Goal: Register for event/course

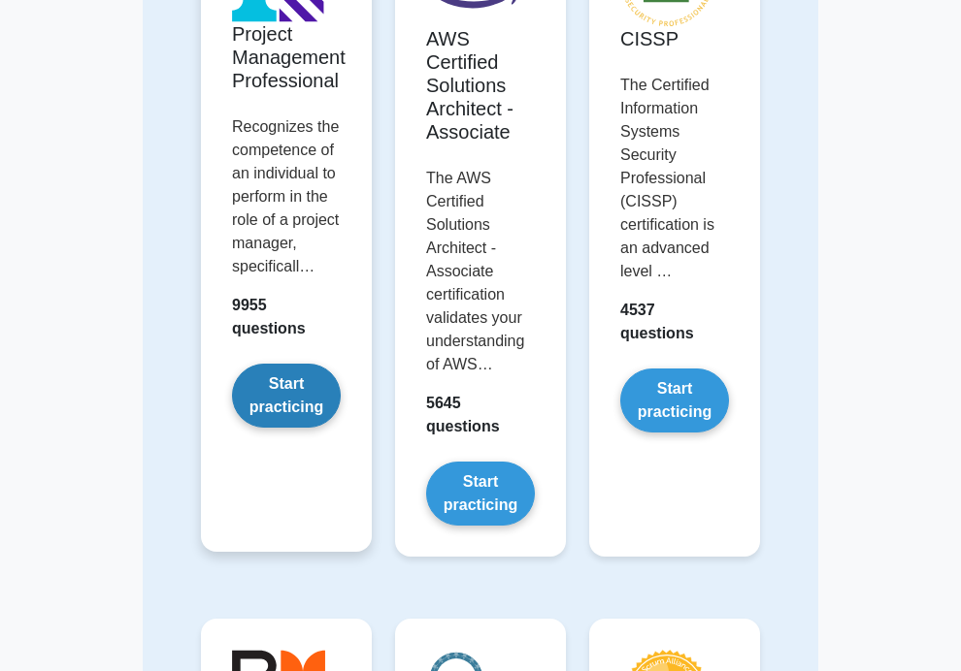
click at [232, 364] on link "Start practicing" at bounding box center [286, 396] width 109 height 64
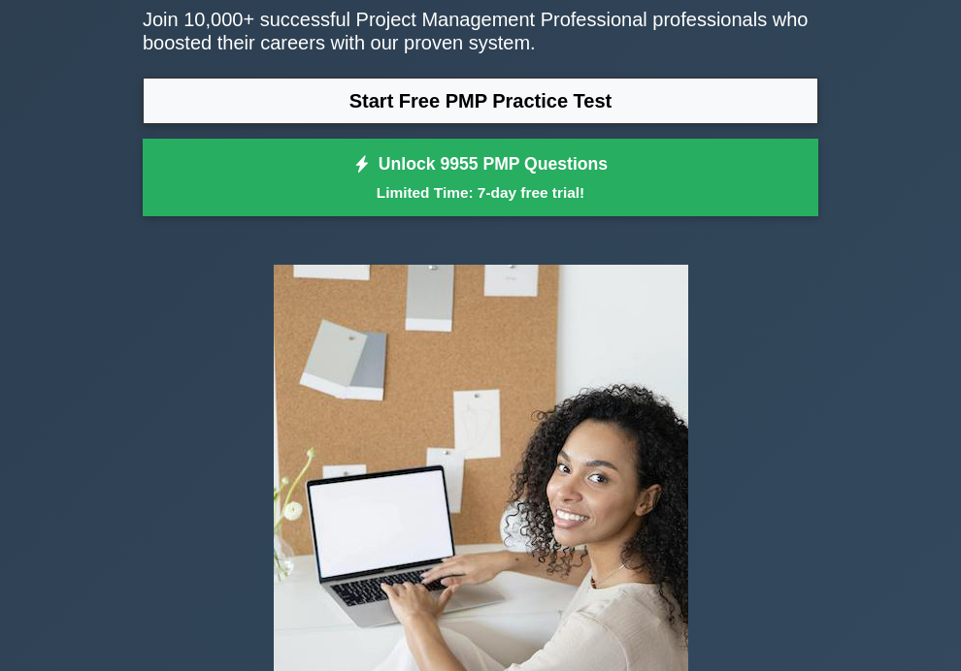
scroll to position [249, 0]
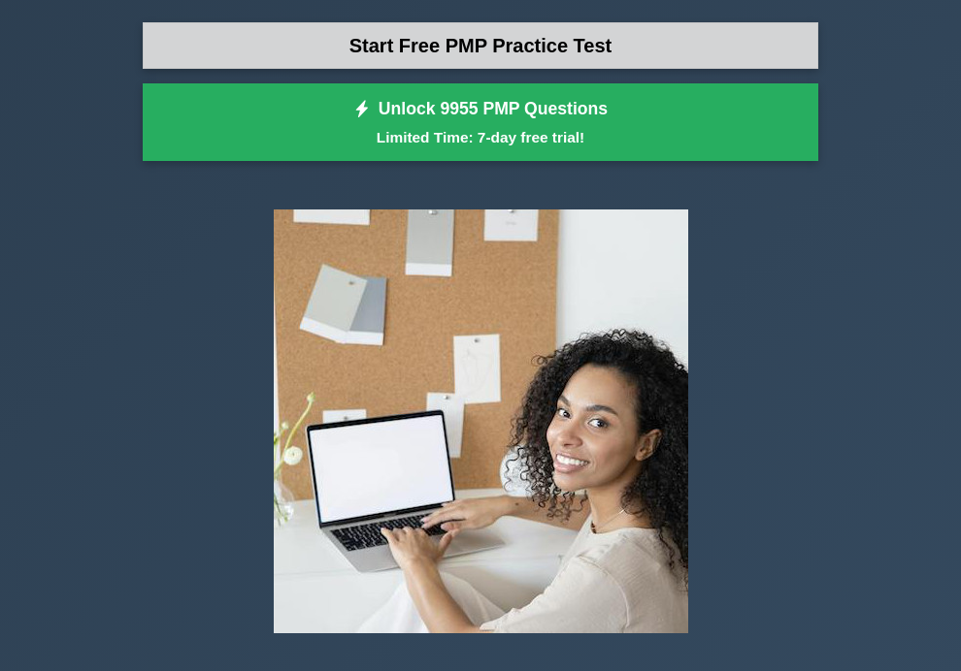
click at [217, 69] on link "Start Free PMP Practice Test" at bounding box center [480, 45] width 675 height 47
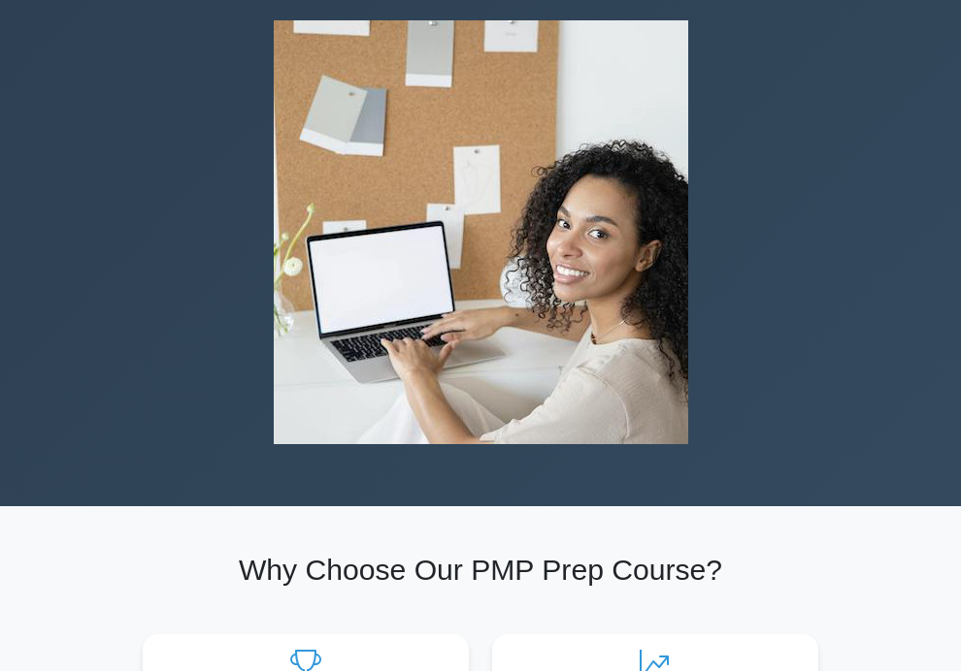
scroll to position [440, 0]
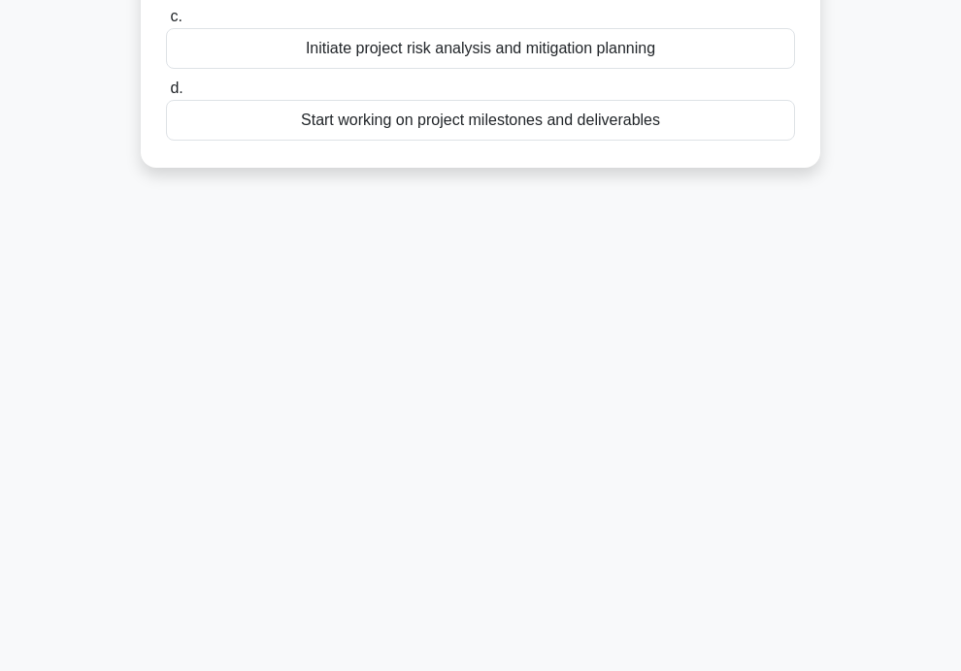
scroll to position [376, 0]
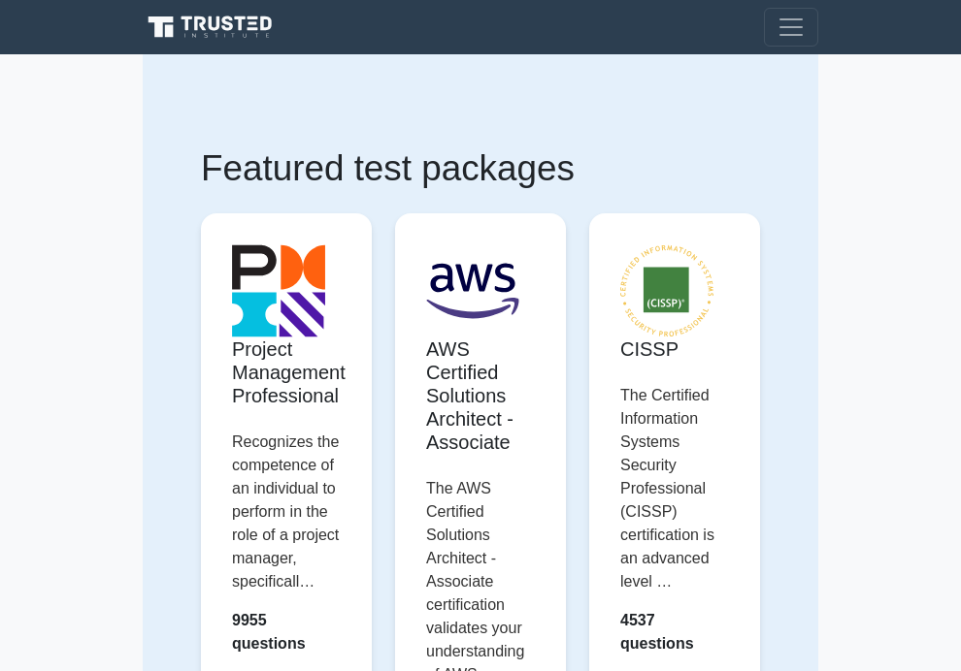
click at [0, 0] on link "Register" at bounding box center [0, 0] width 0 height 0
